Goal: Check status: Check status

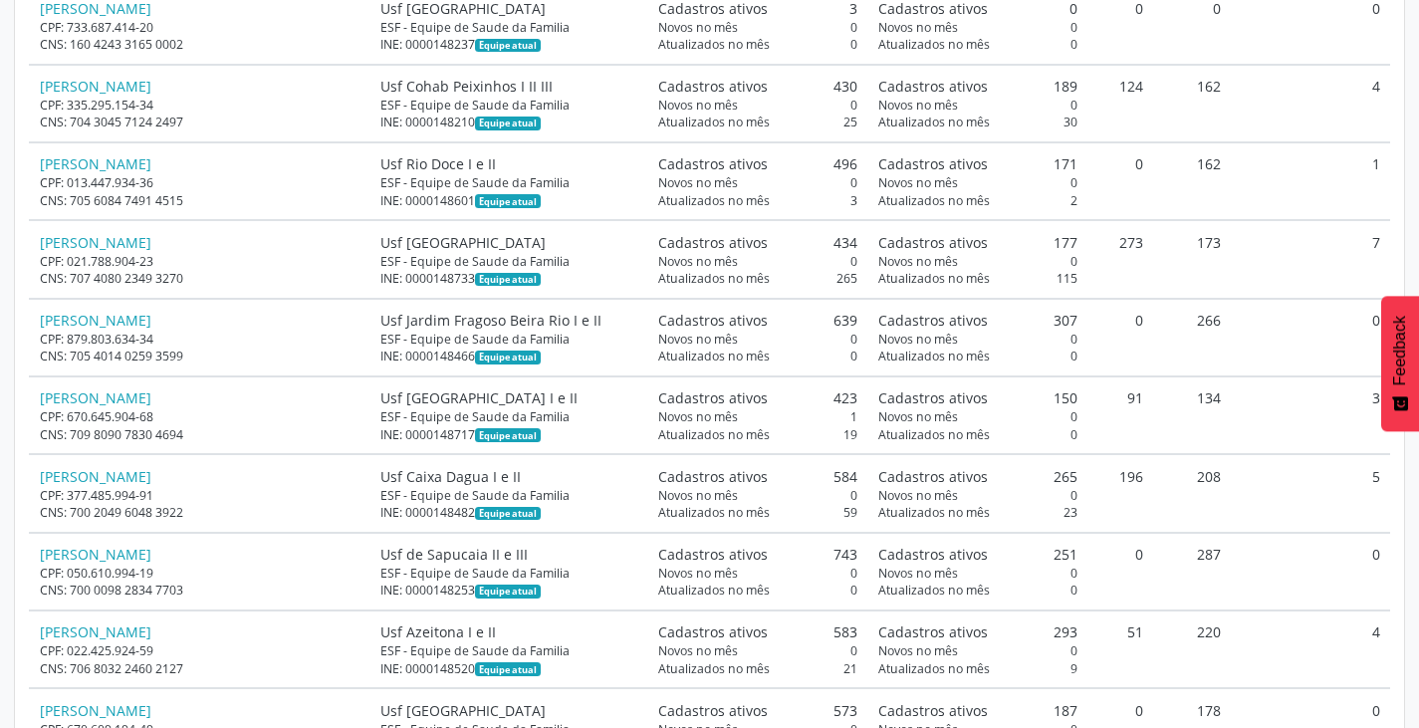
scroll to position [13346, 0]
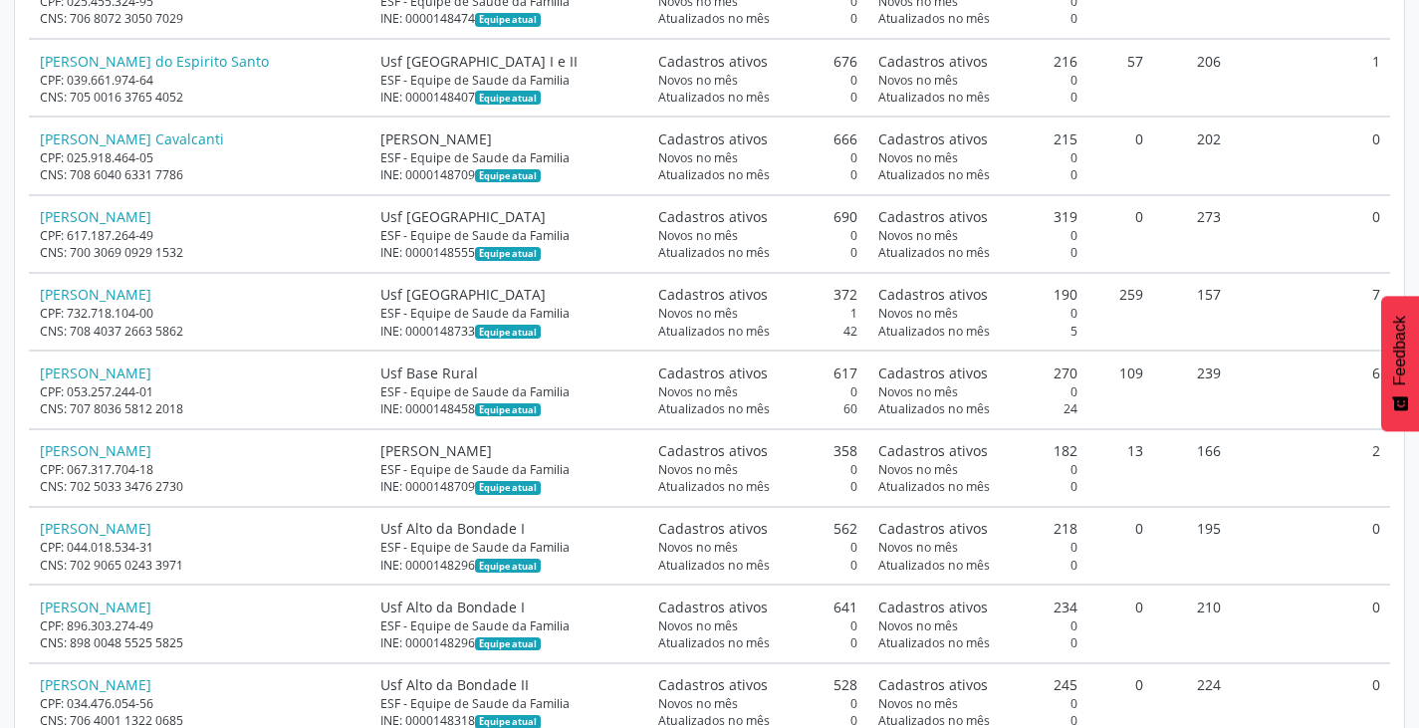
scroll to position [1793, 0]
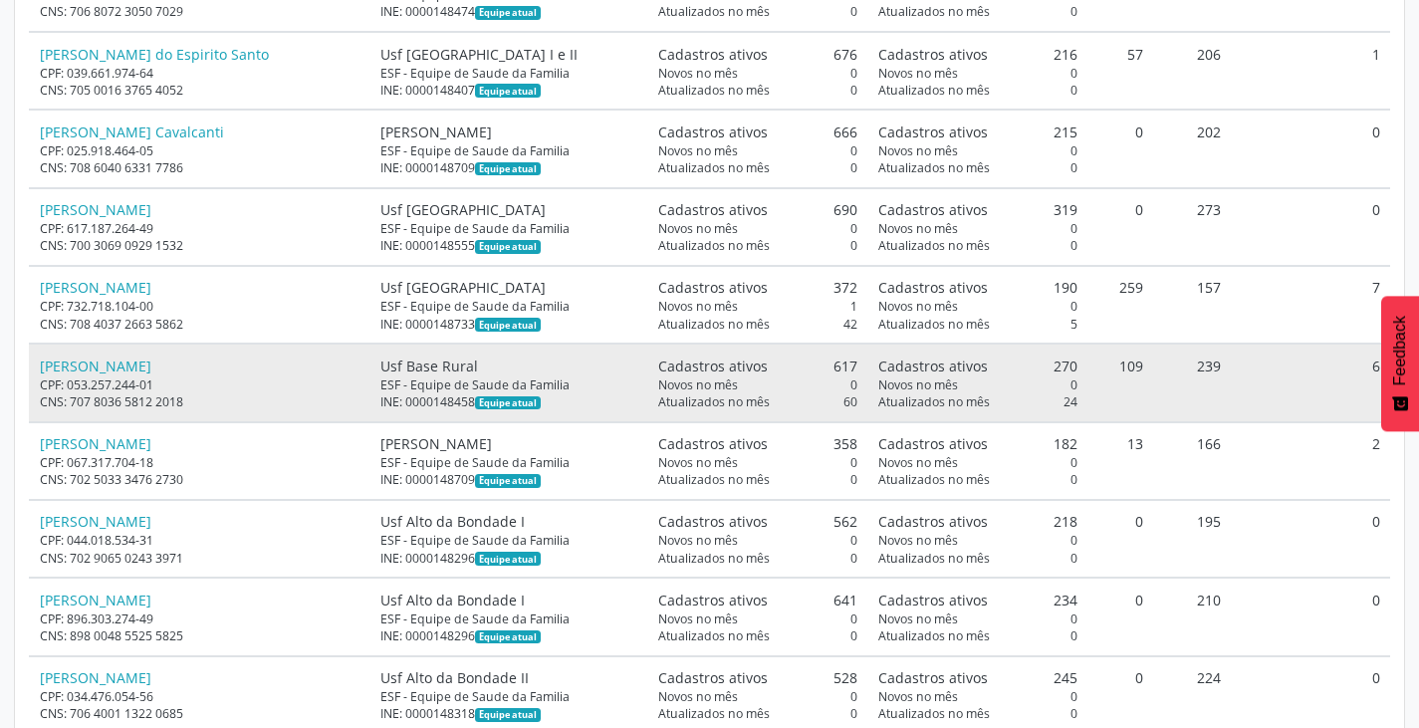
click at [1052, 393] on div "Atualizados no mês 24" at bounding box center [977, 401] width 199 height 17
click at [899, 393] on span "Atualizados no mês" at bounding box center [934, 401] width 112 height 17
click at [1099, 356] on td "109" at bounding box center [1121, 383] width 66 height 78
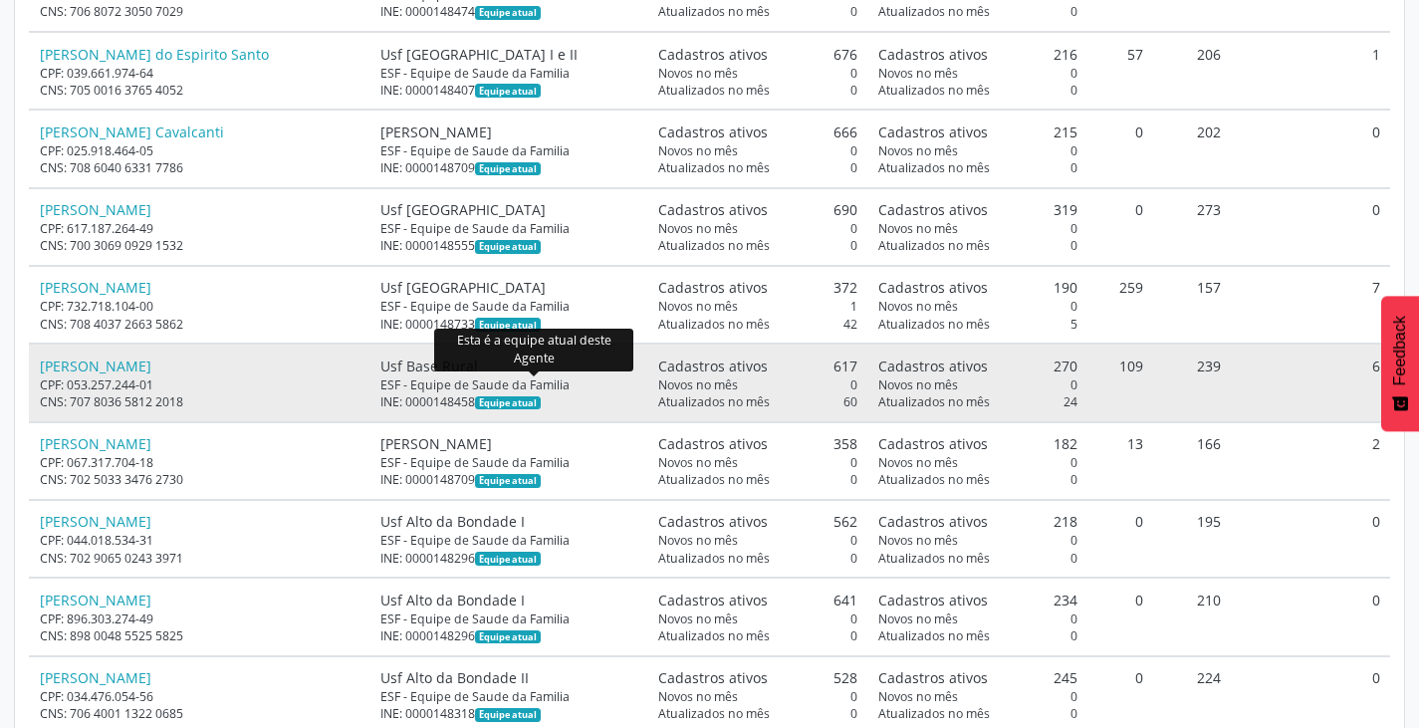
click at [534, 396] on span "Equipe atual" at bounding box center [507, 403] width 65 height 14
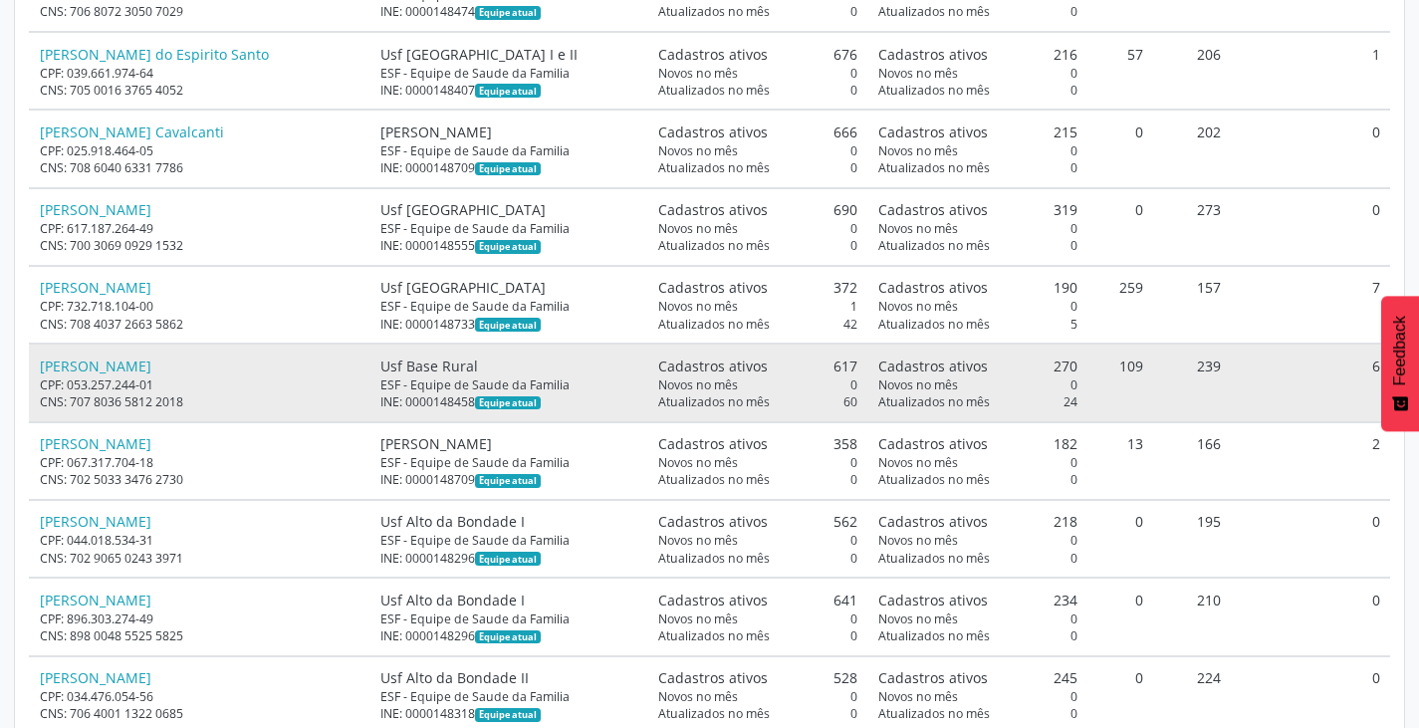
click at [272, 357] on div "[PERSON_NAME]" at bounding box center [200, 366] width 321 height 21
click at [974, 356] on div "Cadastros ativos 270" at bounding box center [977, 366] width 199 height 21
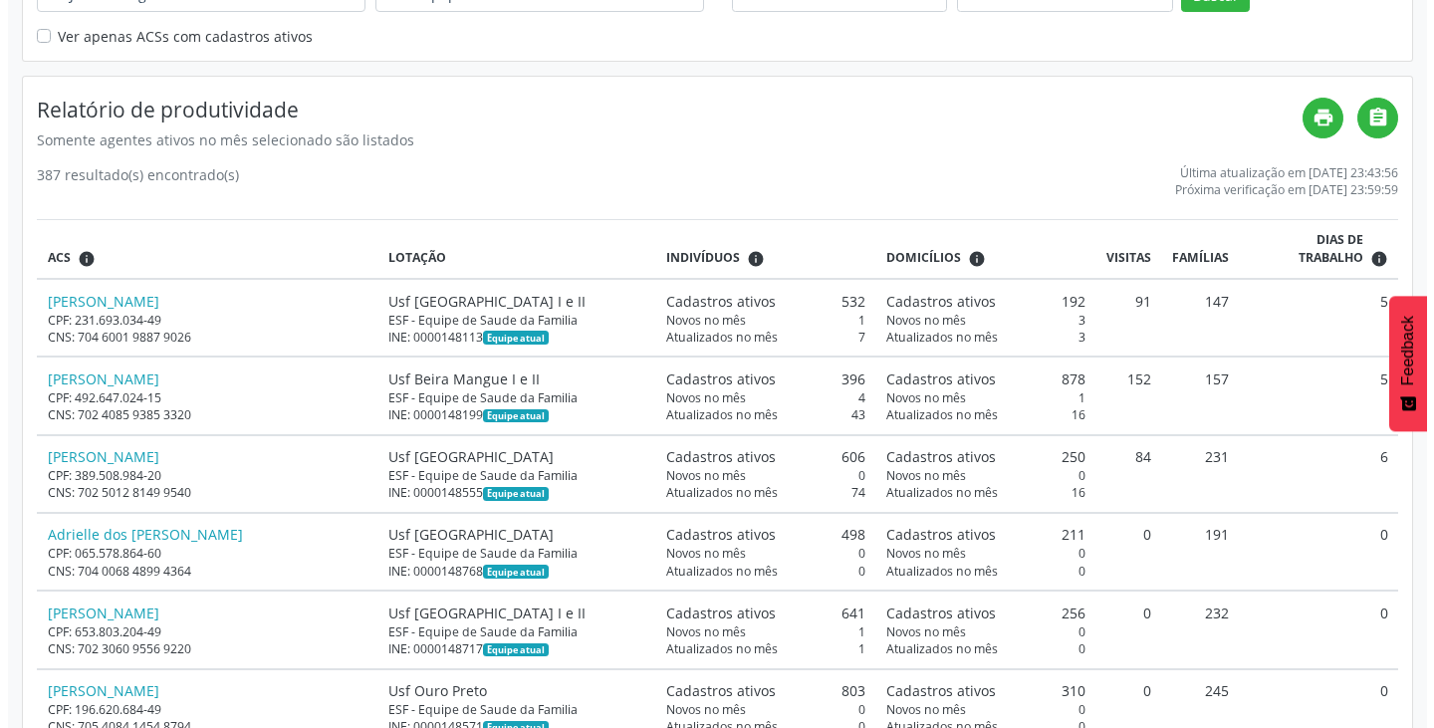
scroll to position [0, 0]
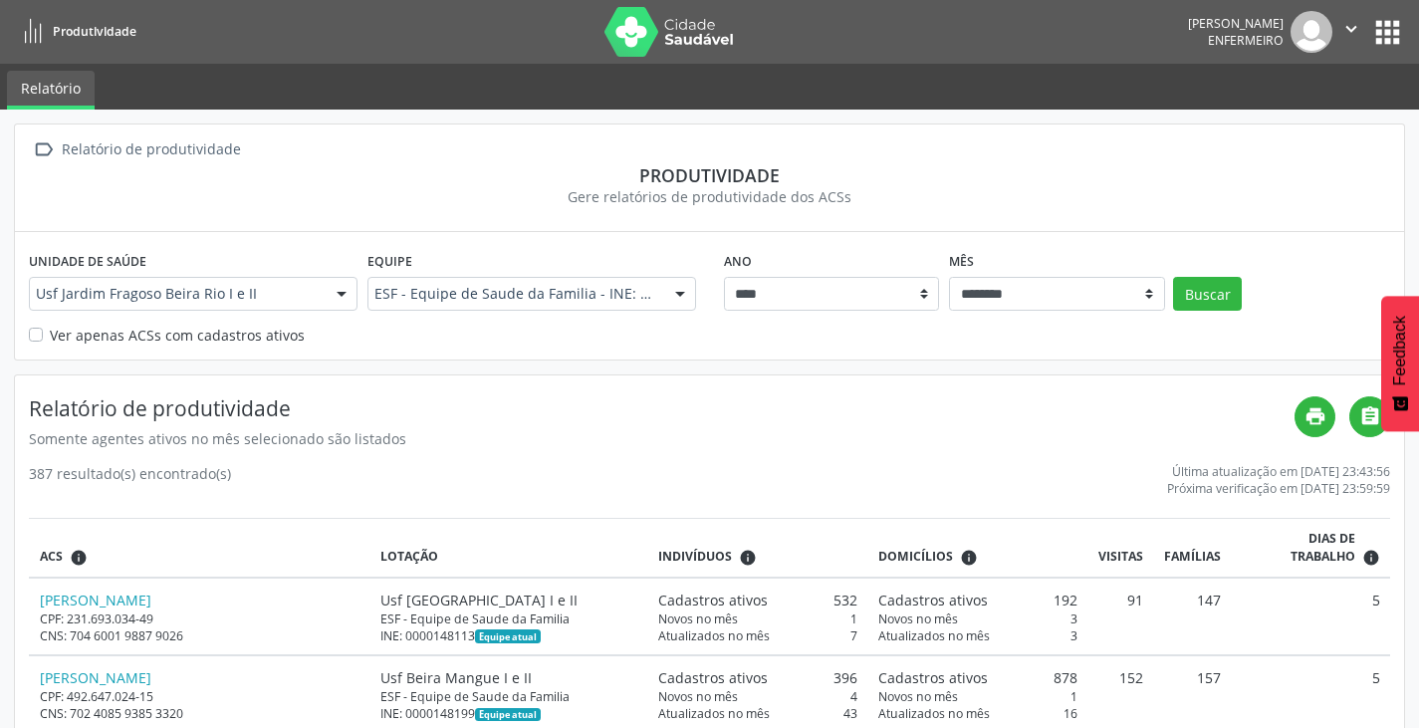
click at [50, 336] on label "Ver apenas ACSs com cadastros ativos" at bounding box center [177, 335] width 255 height 21
click at [1151, 290] on select "******** ****** ***** ***** **** ***** ***** ********* *******" at bounding box center [1057, 294] width 216 height 34
select select "**"
click at [949, 277] on select "******** ****** ***** ***** **** ***** ***** ********* *******" at bounding box center [1057, 294] width 216 height 34
click at [1202, 302] on button "Buscar" at bounding box center [1207, 294] width 69 height 34
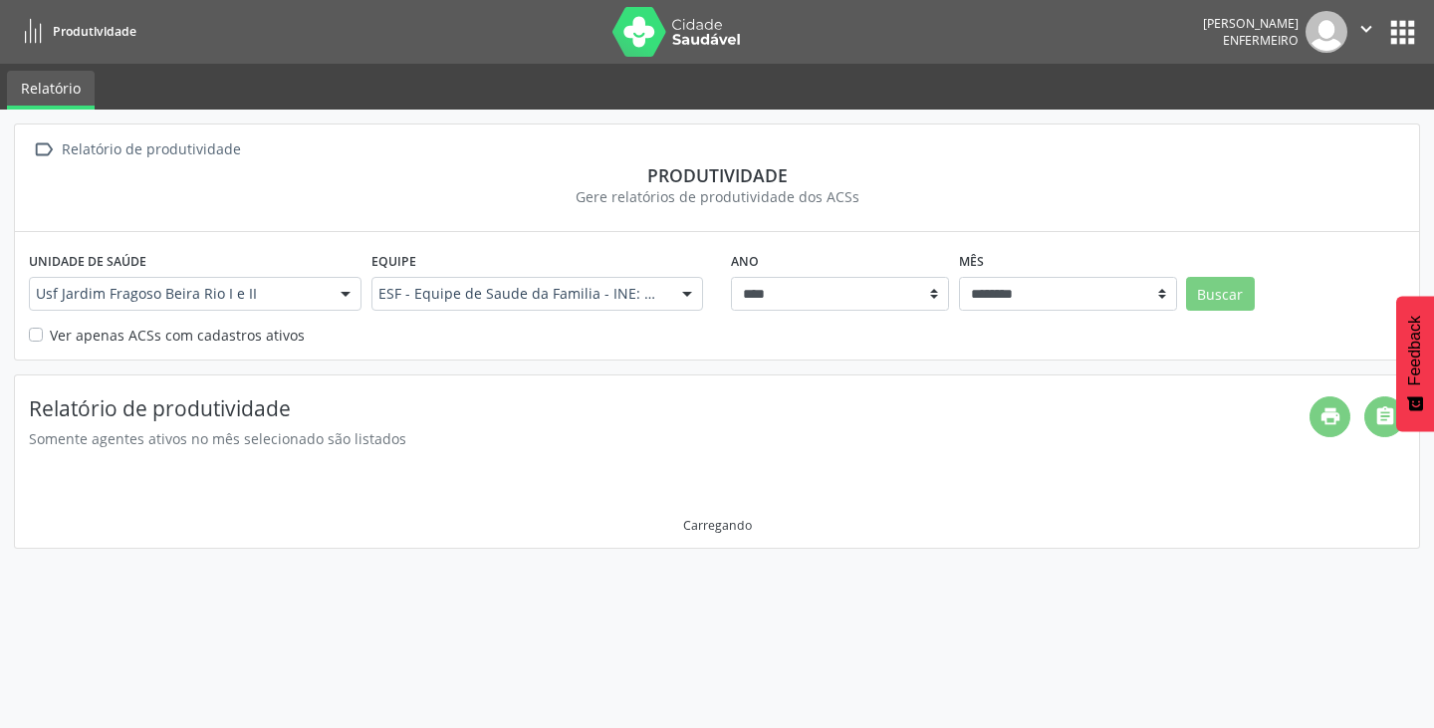
click at [1410, 45] on button "apps" at bounding box center [1402, 32] width 35 height 35
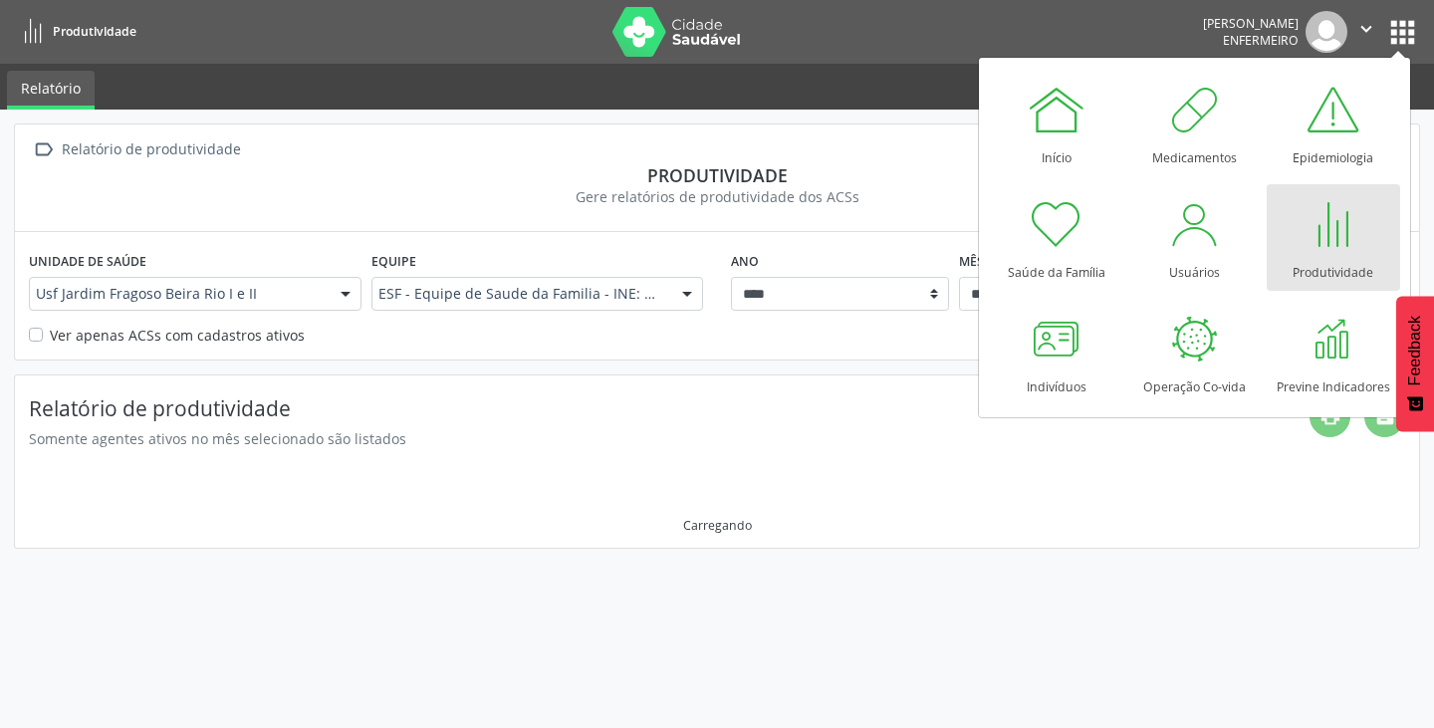
click at [873, 141] on div " Relatório de produtividade" at bounding box center [717, 149] width 1376 height 29
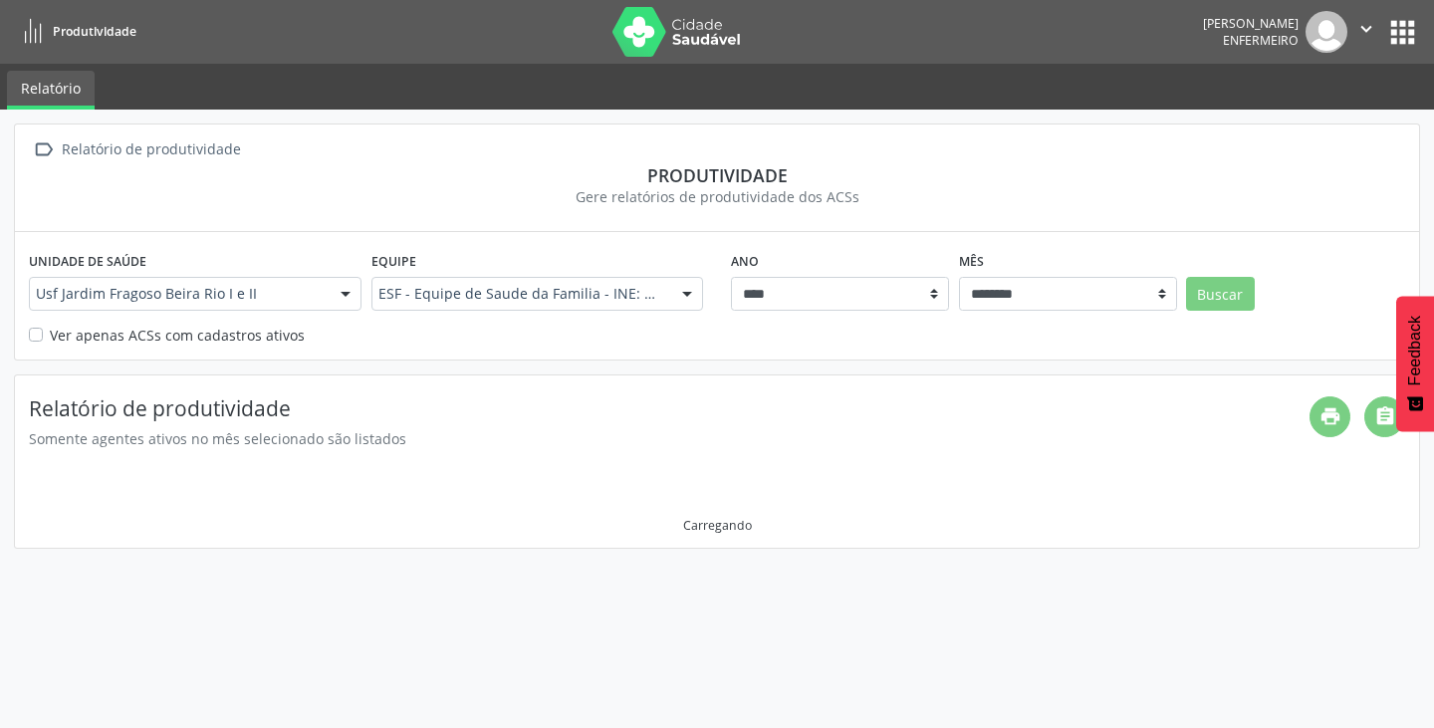
click at [31, 30] on icon at bounding box center [33, 32] width 25 height 25
click at [33, 40] on icon at bounding box center [33, 32] width 25 height 25
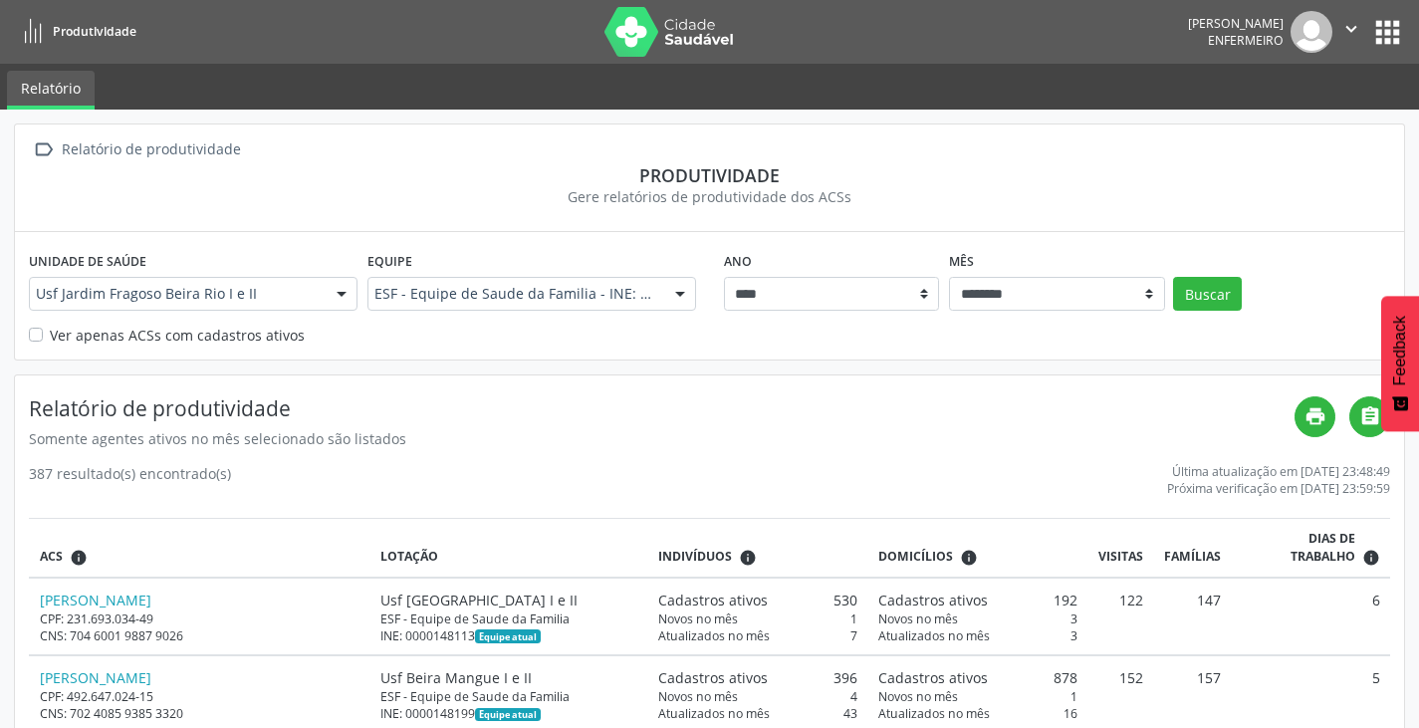
click at [50, 337] on label "Ver apenas ACSs com cadastros ativos" at bounding box center [177, 335] width 255 height 21
click at [45, 38] on icon at bounding box center [33, 32] width 25 height 25
click at [32, 38] on icon at bounding box center [33, 32] width 25 height 25
click at [1372, 30] on button "apps" at bounding box center [1387, 32] width 35 height 35
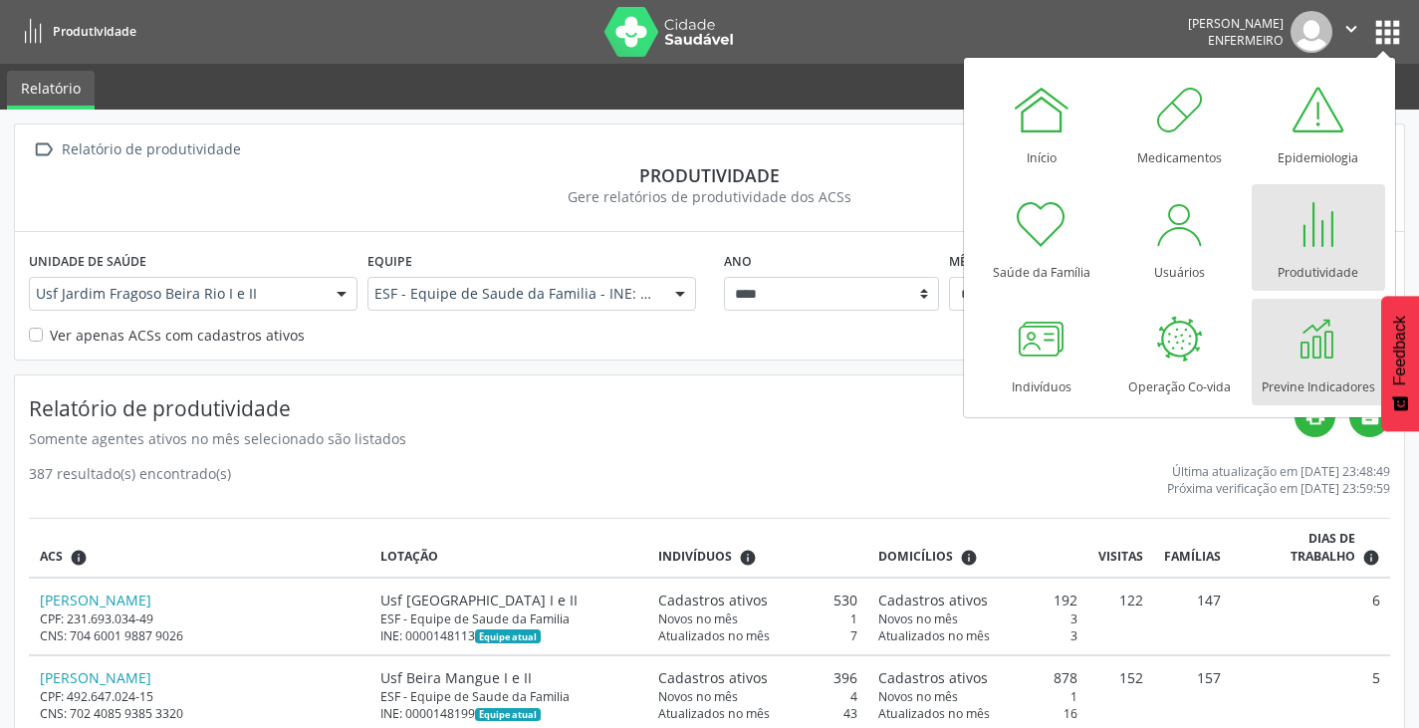
click at [1312, 343] on div at bounding box center [1319, 339] width 60 height 60
